Goal: Answer question/provide support: Share knowledge or assist other users

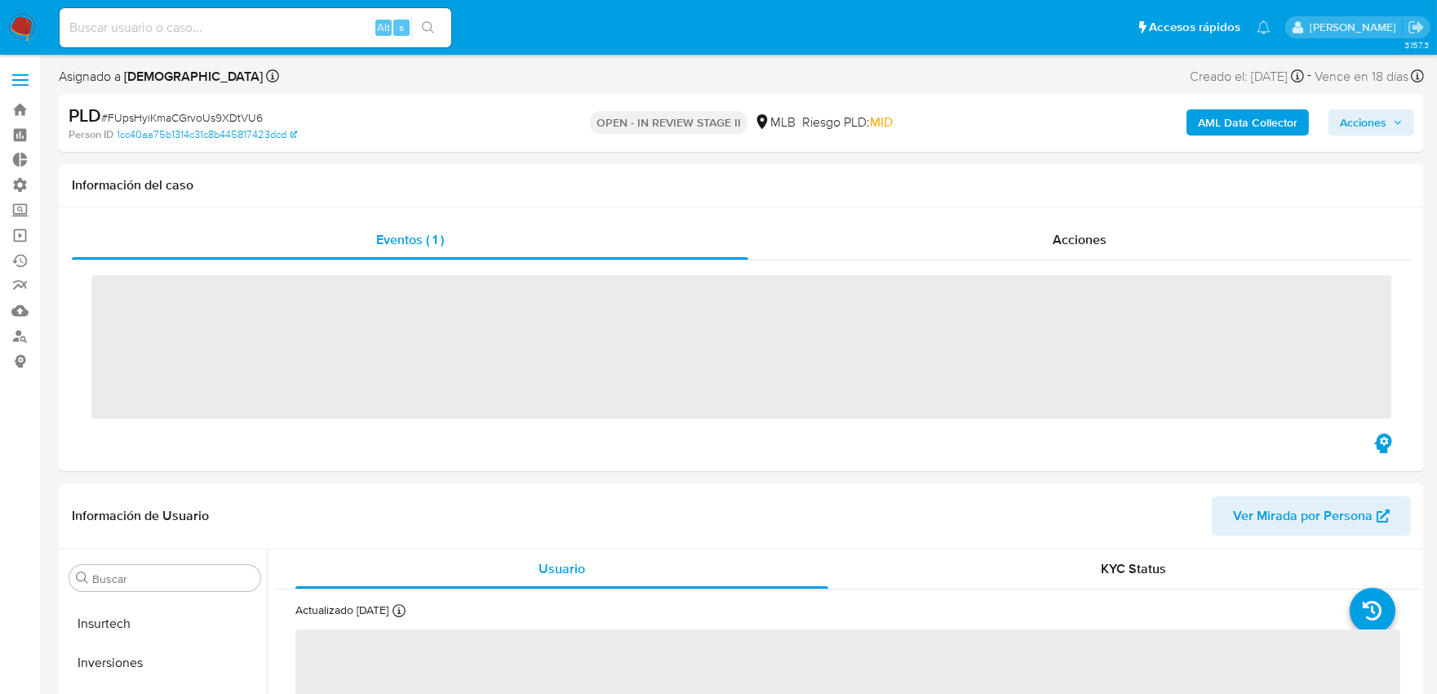
scroll to position [806, 0]
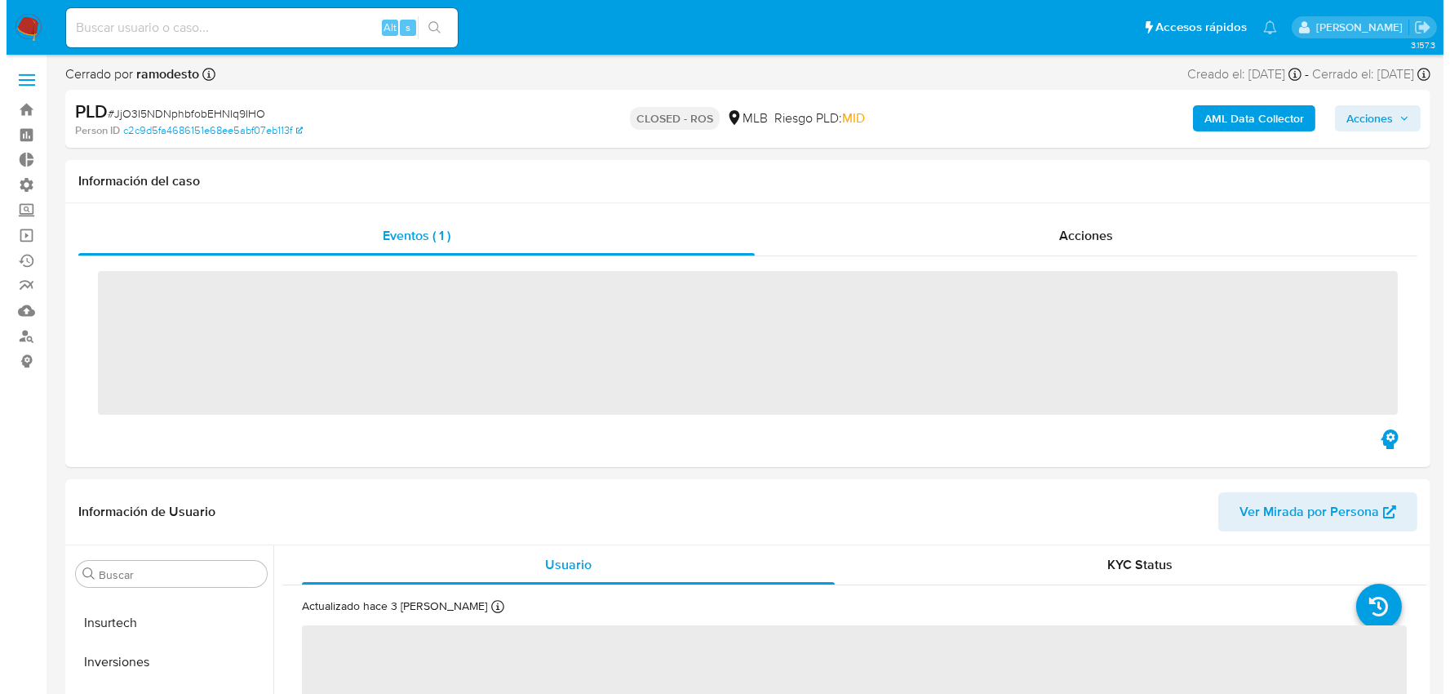
scroll to position [767, 0]
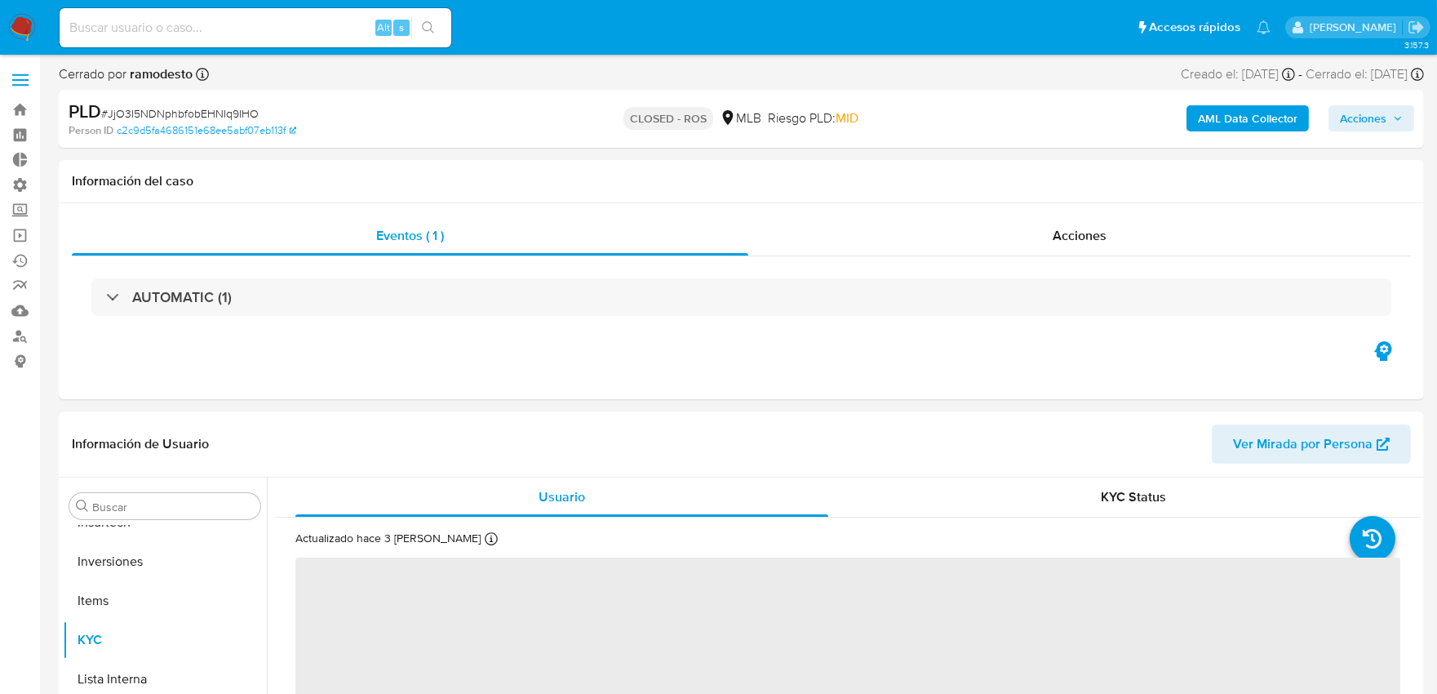
click at [1271, 109] on b "AML Data Collector" at bounding box center [1248, 118] width 100 height 26
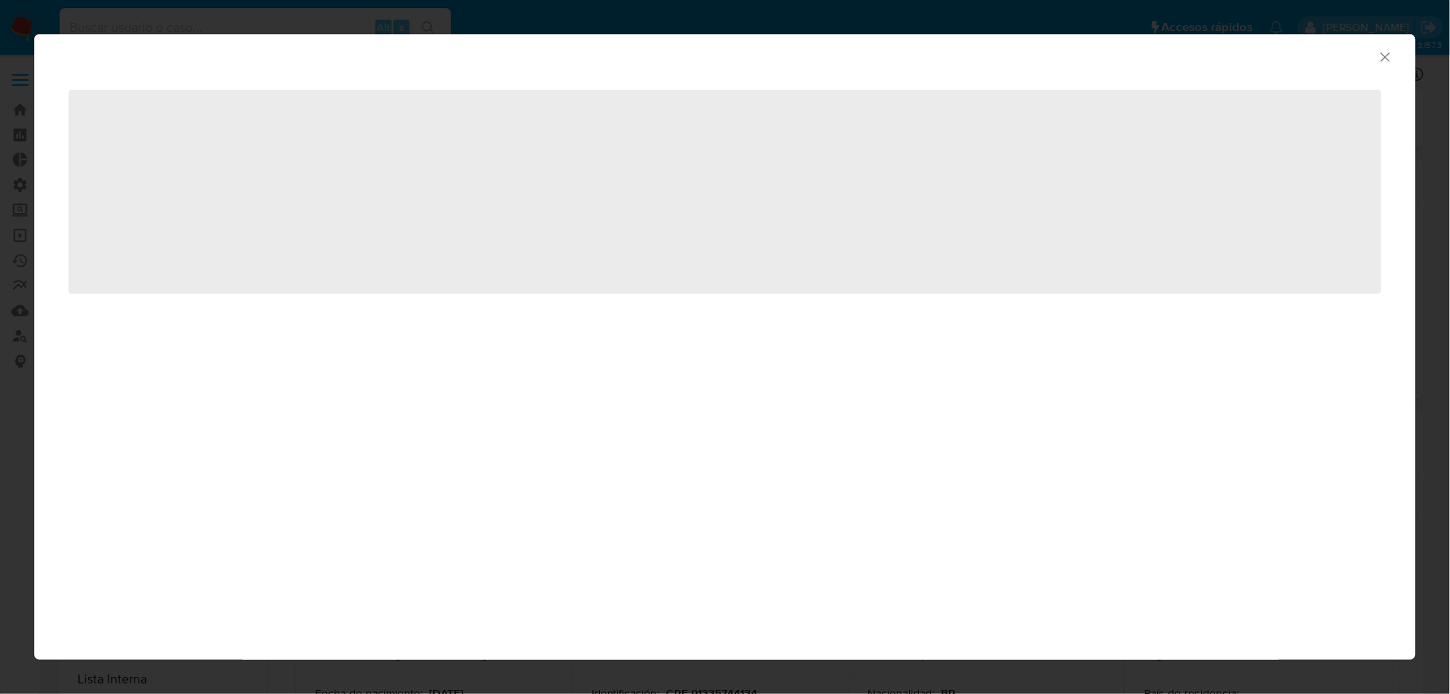
select select "10"
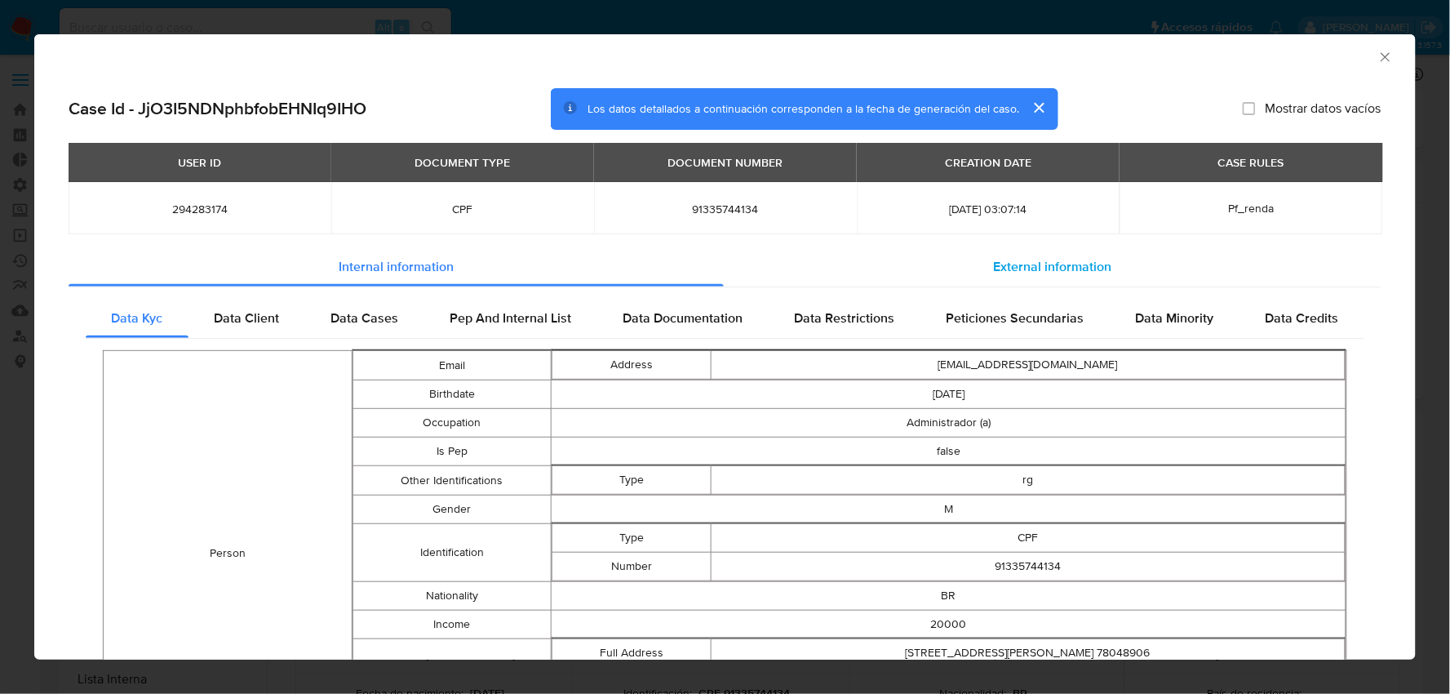
click at [1090, 264] on span "External information" at bounding box center [1052, 266] width 118 height 19
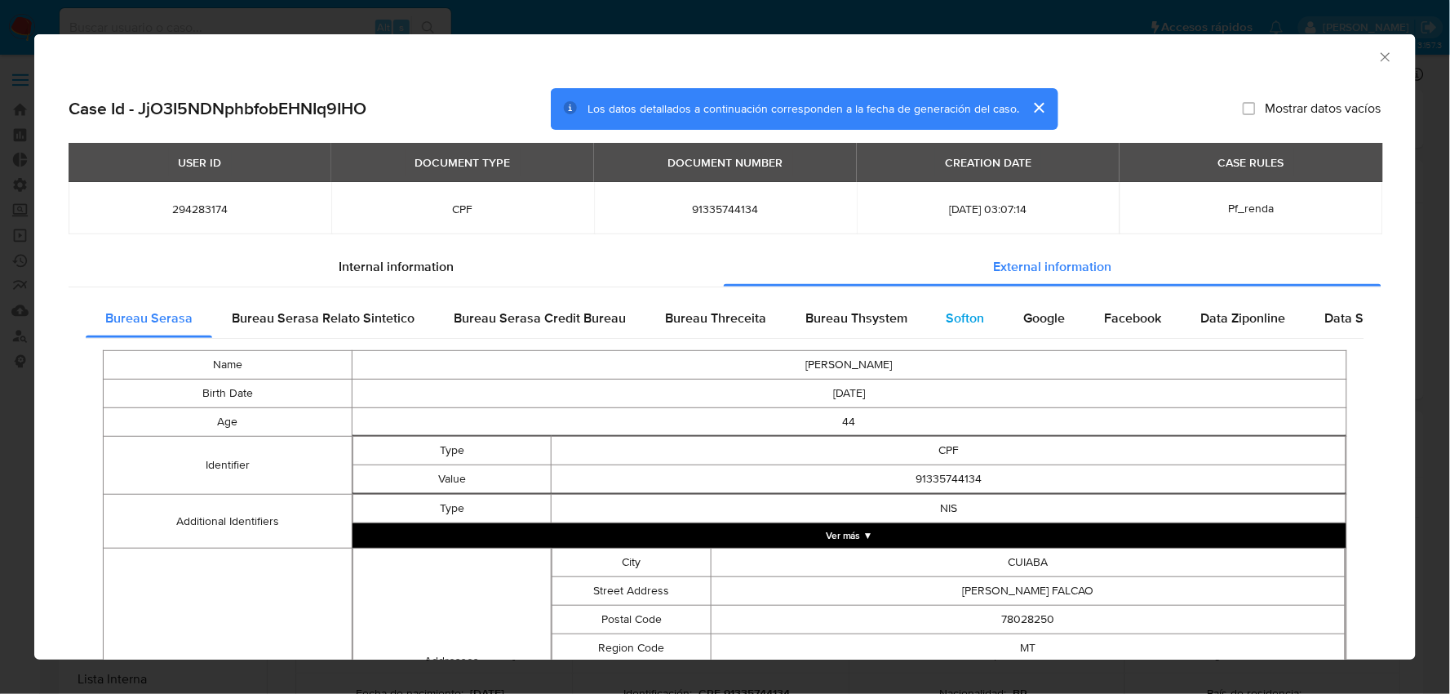
click at [969, 313] on span "Softon" at bounding box center [966, 318] width 38 height 19
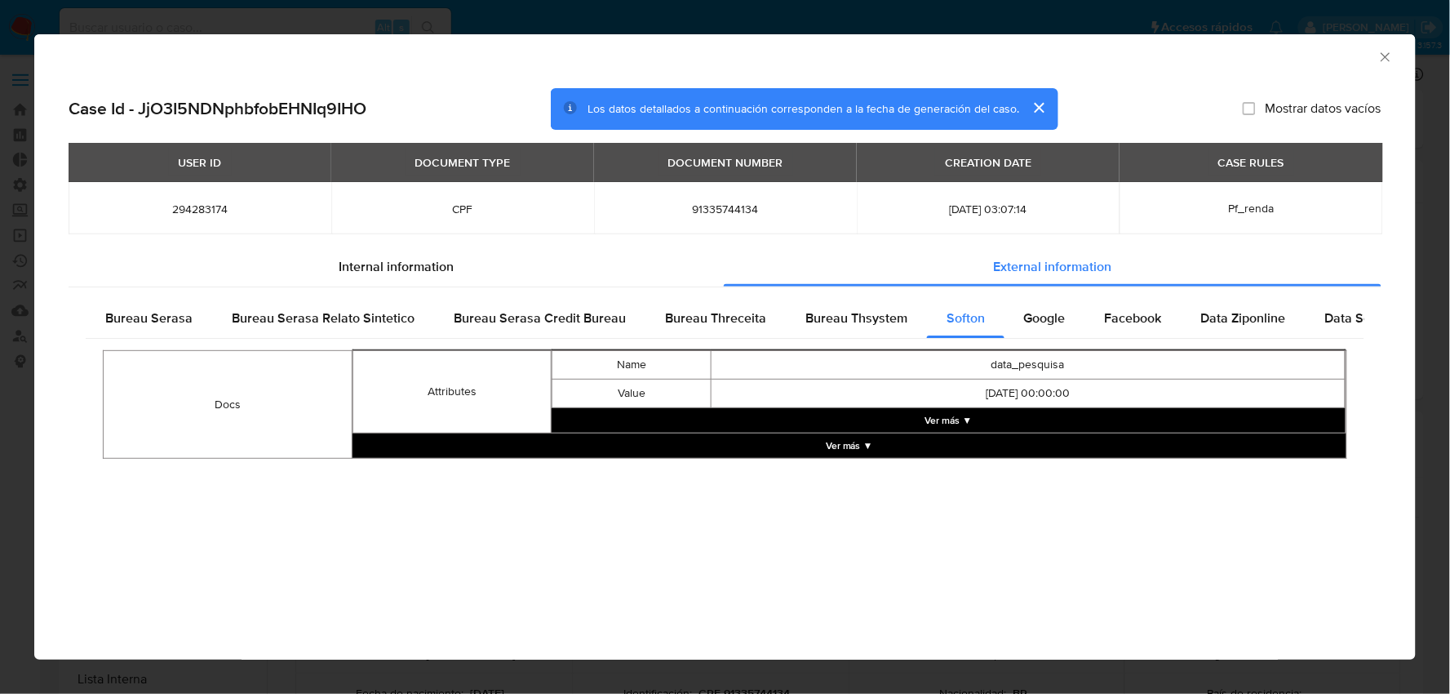
click at [945, 416] on button "Ver más ▼" at bounding box center [949, 420] width 794 height 24
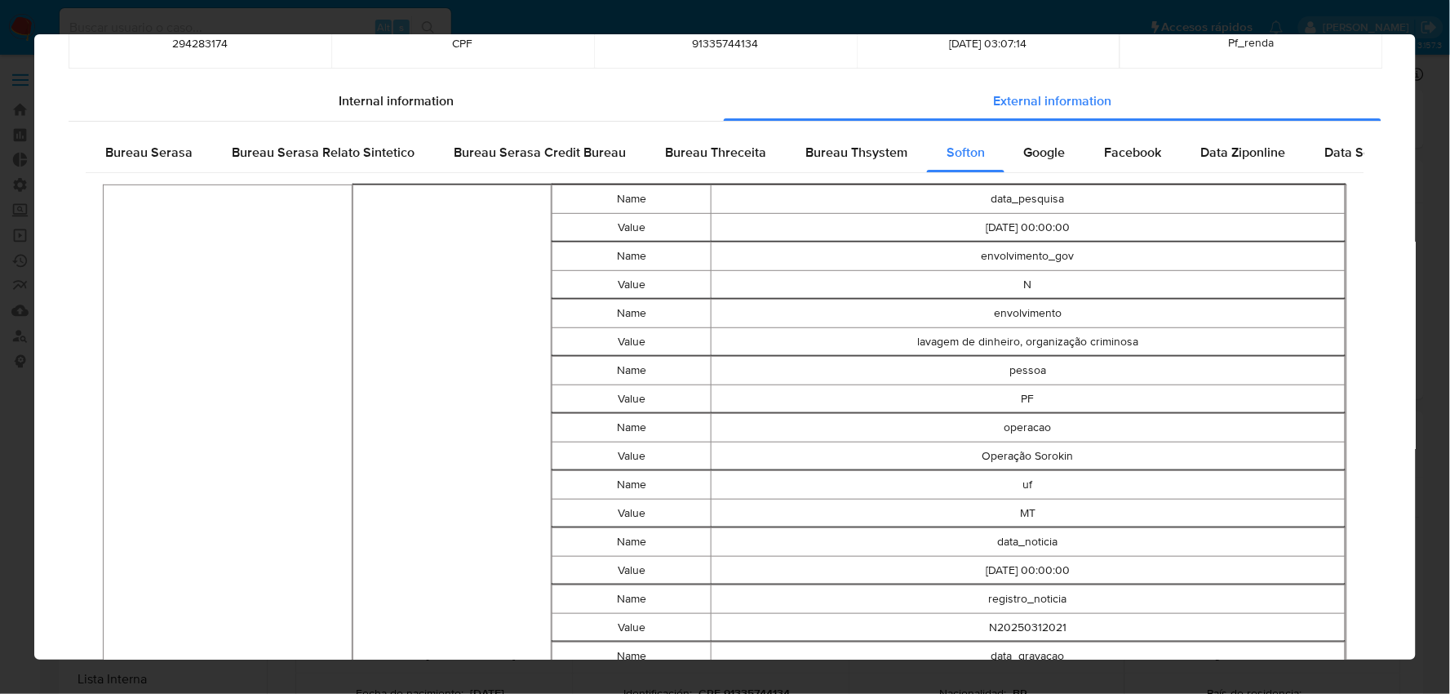
scroll to position [0, 0]
